Goal: Information Seeking & Learning: Learn about a topic

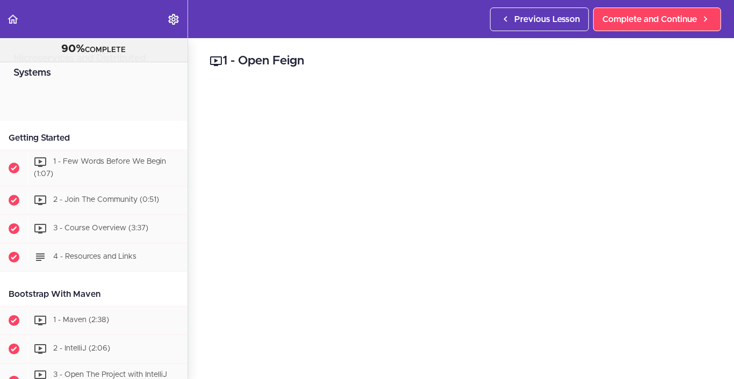
scroll to position [1169, 0]
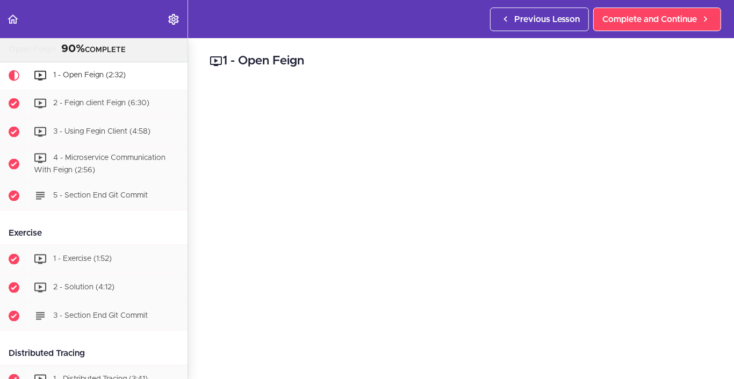
click at [409, 62] on h2 "1 - Open Feign" at bounding box center [461, 61] width 503 height 18
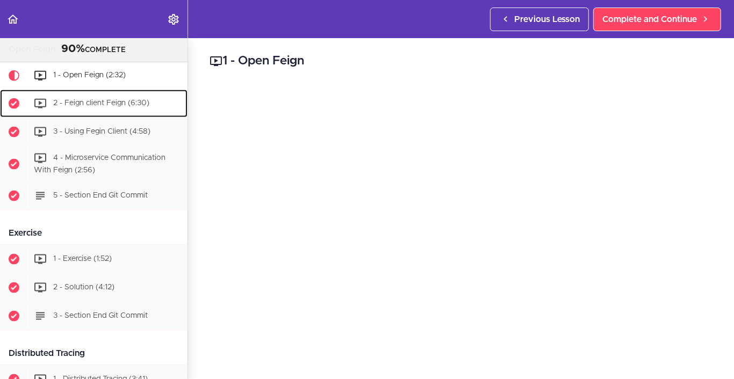
click at [121, 107] on span "2 - Feign client Feign (6:30)" at bounding box center [101, 103] width 96 height 8
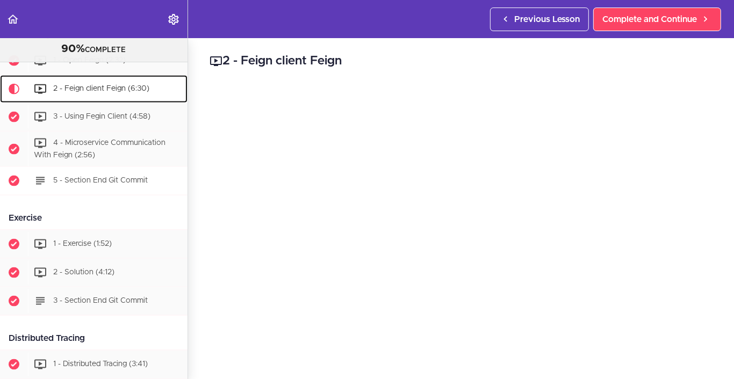
scroll to position [1184, 0]
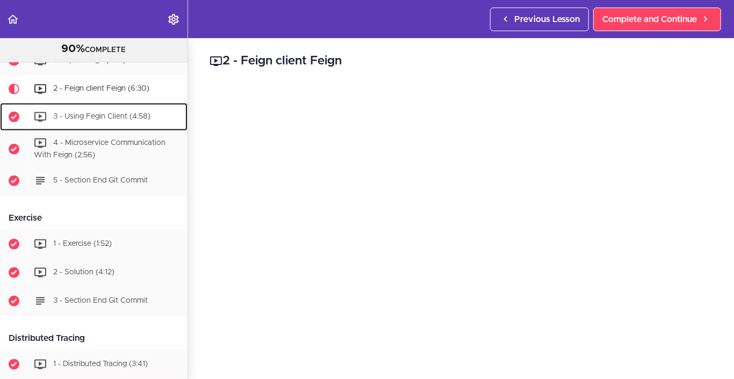
click at [83, 120] on span "3 - Using Fegin Client (4:58)" at bounding box center [101, 117] width 97 height 8
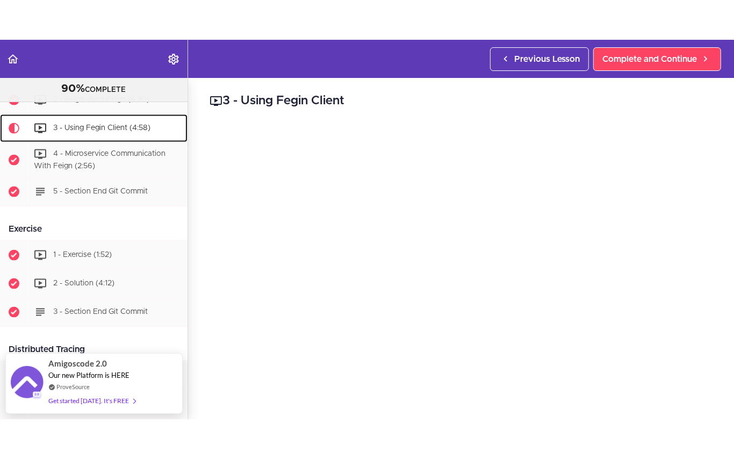
scroll to position [1052, 0]
